Goal: Contribute content

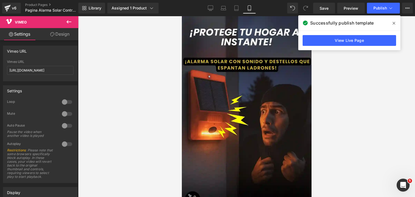
click at [326, 85] on div at bounding box center [246, 106] width 337 height 181
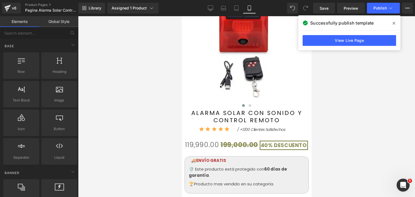
scroll to position [297, 0]
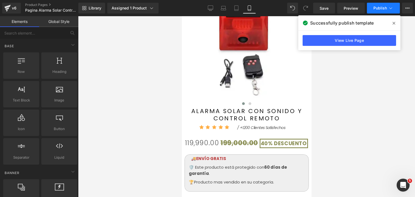
click at [381, 9] on span "Publish" at bounding box center [379, 8] width 13 height 4
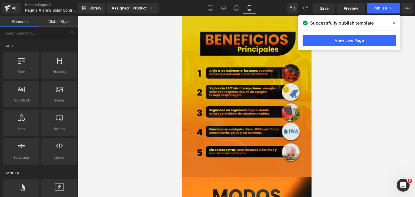
scroll to position [1026, 0]
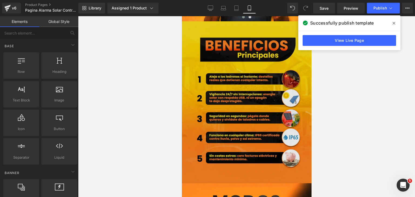
click at [263, 97] on img at bounding box center [246, 102] width 130 height 162
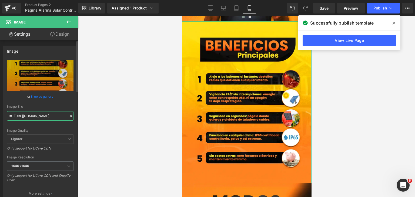
click at [39, 116] on input "[URL][DOMAIN_NAME]" at bounding box center [40, 115] width 66 height 9
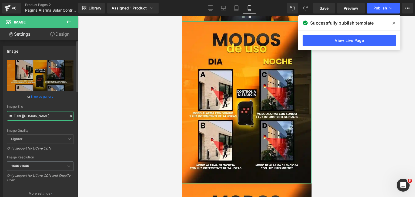
type input "[URL][DOMAIN_NAME]"
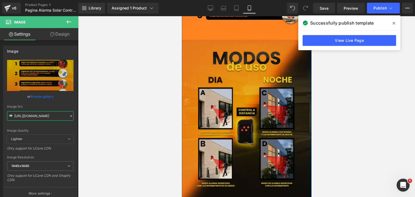
scroll to position [1187, 0]
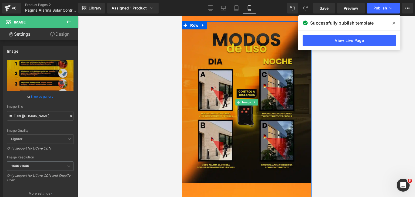
click at [246, 127] on img at bounding box center [246, 102] width 130 height 162
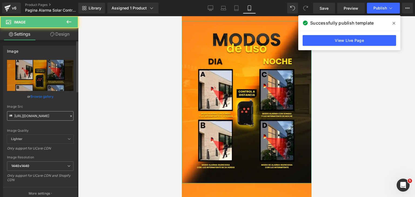
click at [49, 116] on input "[URL][DOMAIN_NAME]" at bounding box center [40, 115] width 66 height 9
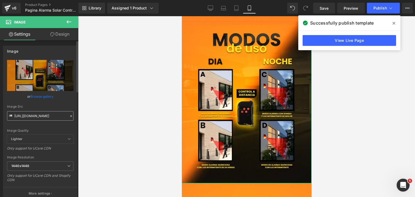
click at [49, 116] on input "[URL][DOMAIN_NAME]" at bounding box center [40, 115] width 66 height 9
type input "[URL][DOMAIN_NAME]"
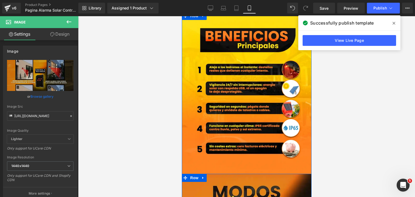
scroll to position [1026, 0]
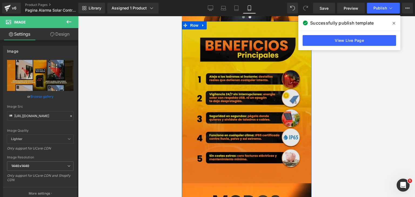
click at [250, 103] on div "Image" at bounding box center [246, 102] width 130 height 162
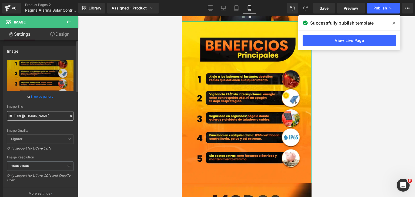
click at [52, 118] on input "[URL][DOMAIN_NAME]" at bounding box center [40, 115] width 66 height 9
paste input "Dg7N5H33/1-1-11zon-1"
type input "[URL][DOMAIN_NAME]"
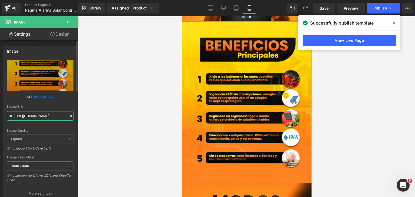
scroll to position [0, 27]
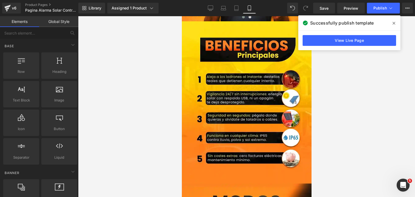
click at [110, 122] on div at bounding box center [246, 106] width 337 height 181
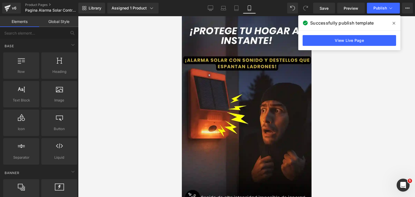
scroll to position [0, 0]
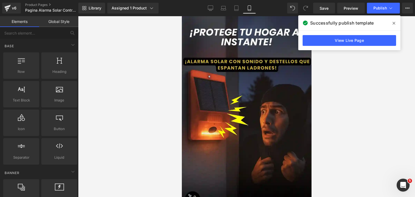
drag, startPoint x: 309, startPoint y: 118, endPoint x: 482, endPoint y: 30, distance: 193.5
click at [374, 8] on span "Publish" at bounding box center [379, 8] width 13 height 4
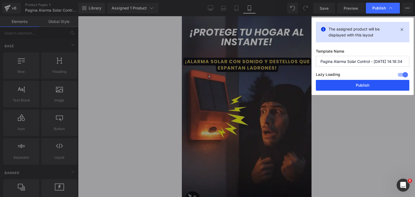
click at [361, 83] on button "Publish" at bounding box center [361, 85] width 93 height 11
